Goal: Transaction & Acquisition: Purchase product/service

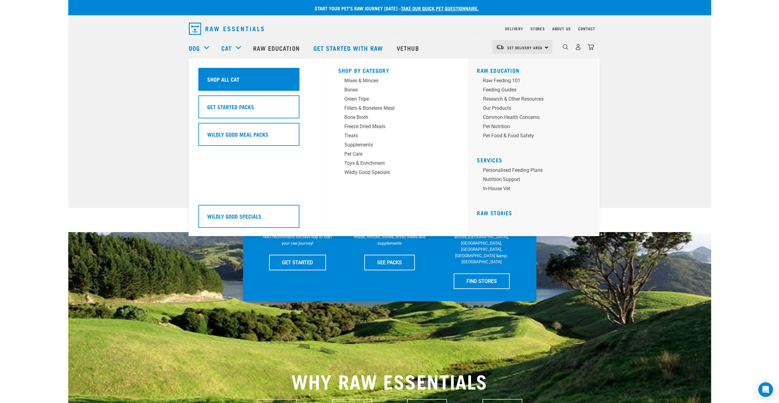
click at [246, 86] on div "Shop All Cat" at bounding box center [248, 79] width 101 height 23
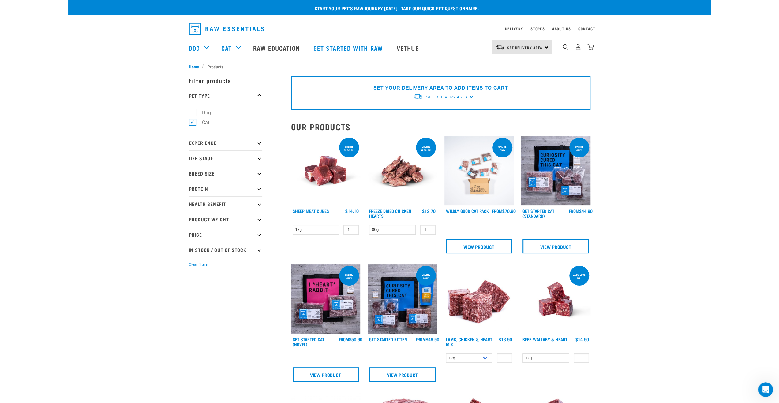
click at [473, 169] on img at bounding box center [478, 171] width 69 height 69
